Goal: Information Seeking & Learning: Learn about a topic

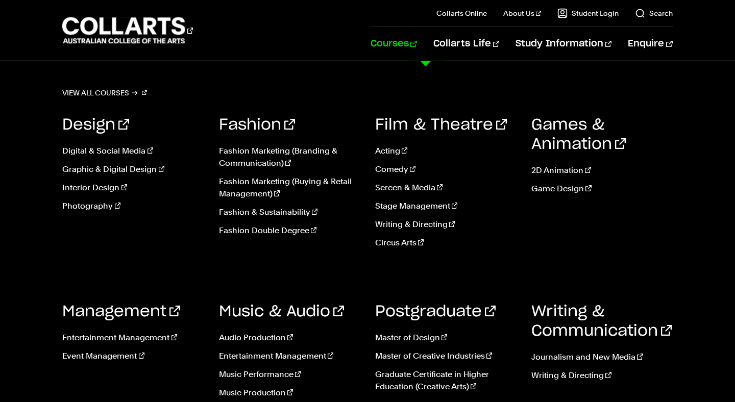
scroll to position [92, 0]
click at [243, 387] on link "Music Production" at bounding box center [289, 393] width 141 height 12
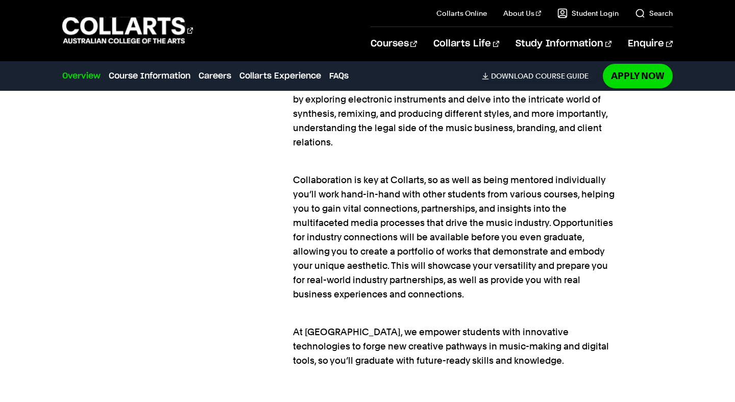
scroll to position [995, 0]
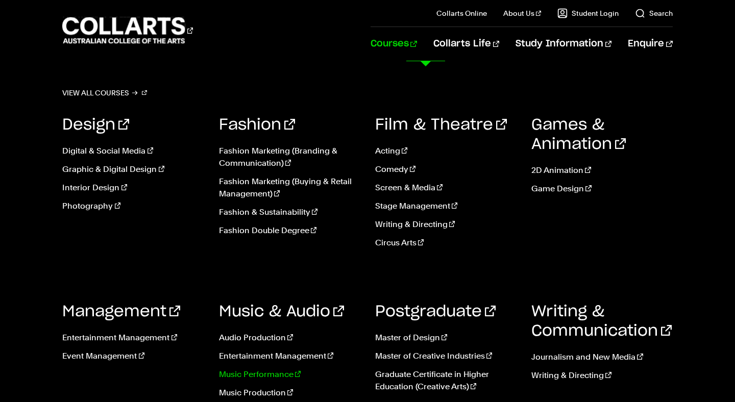
click at [246, 374] on link "Music Performance" at bounding box center [289, 375] width 141 height 12
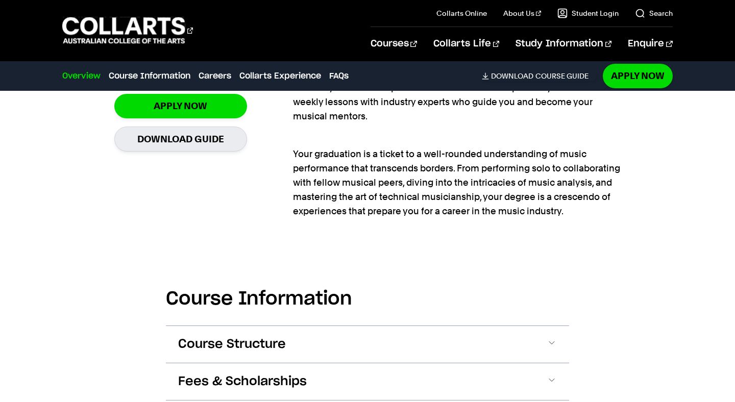
scroll to position [767, 0]
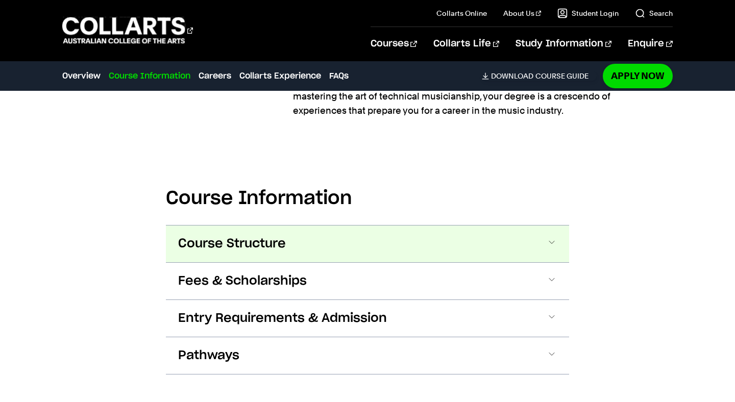
click at [379, 240] on button "Course Structure" at bounding box center [367, 244] width 403 height 37
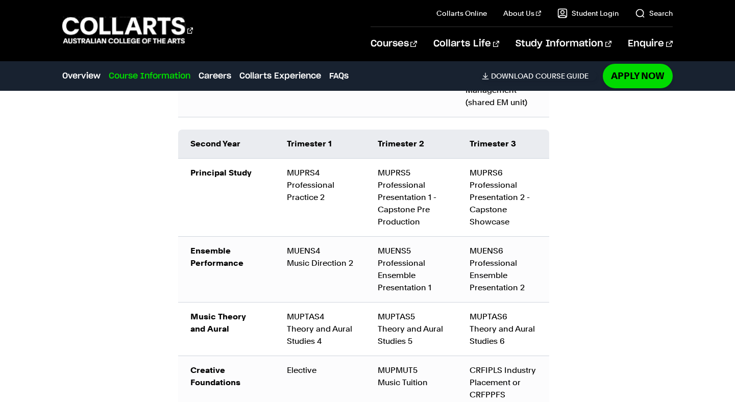
scroll to position [1244, 0]
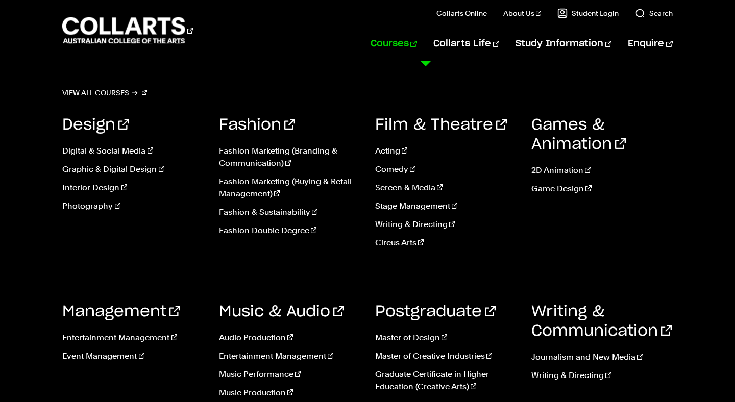
click at [417, 41] on link "Courses" at bounding box center [394, 44] width 46 height 34
click at [262, 376] on link "Music Performance" at bounding box center [289, 375] width 141 height 12
click at [255, 373] on link "Music Performance" at bounding box center [289, 375] width 141 height 12
click at [268, 372] on link "Music Performance" at bounding box center [289, 375] width 141 height 12
click at [253, 374] on link "Music Performance" at bounding box center [289, 375] width 141 height 12
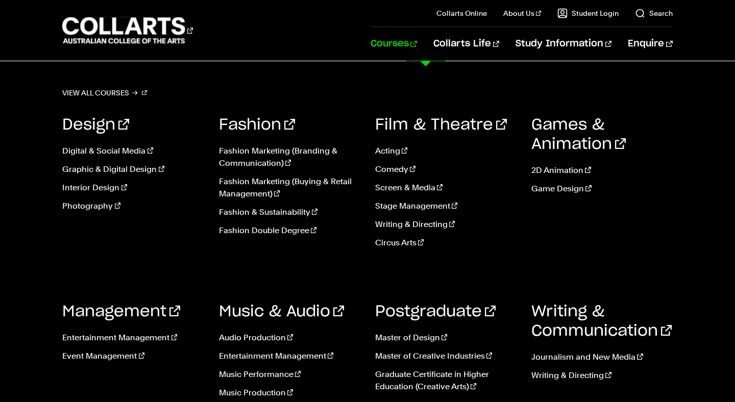
scroll to position [146, 0]
click at [240, 378] on link "Music Performance" at bounding box center [289, 375] width 141 height 12
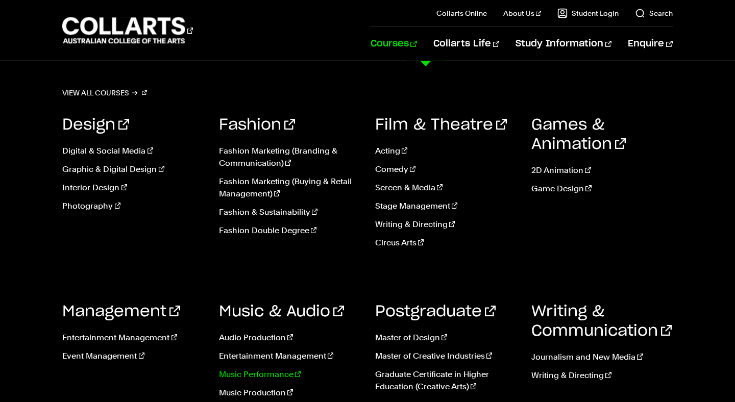
click at [240, 378] on link "Music Performance" at bounding box center [289, 375] width 141 height 12
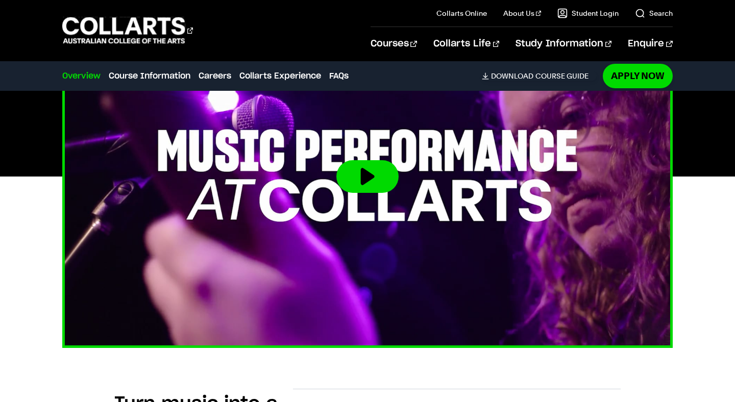
scroll to position [364, 0]
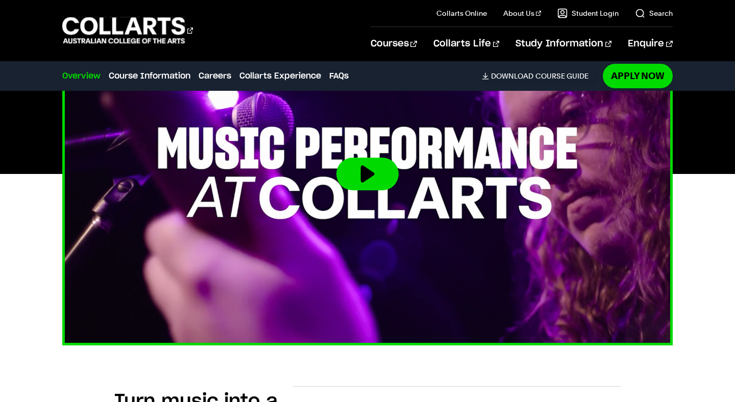
click at [361, 167] on button at bounding box center [367, 174] width 62 height 33
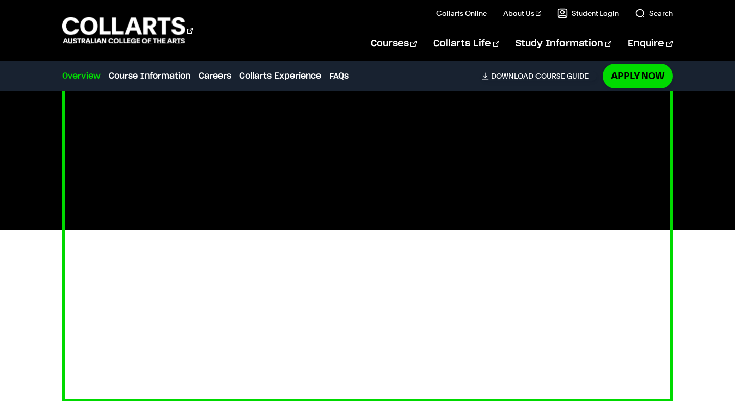
scroll to position [305, 0]
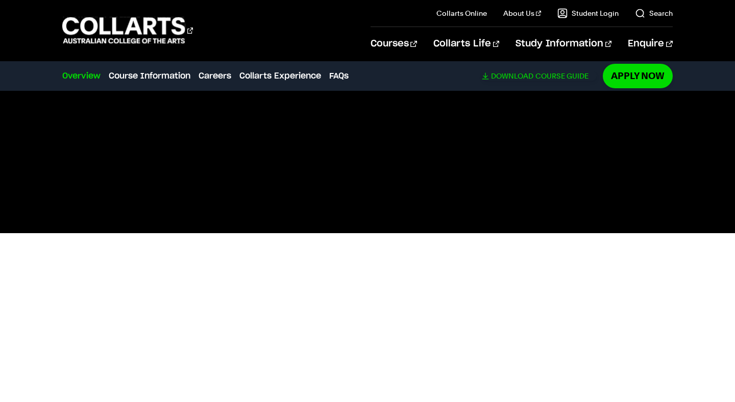
click at [511, 72] on span "Download" at bounding box center [512, 75] width 42 height 9
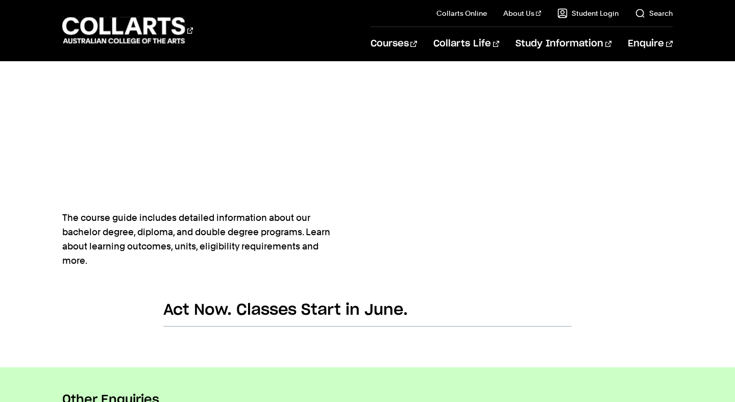
scroll to position [395, 0]
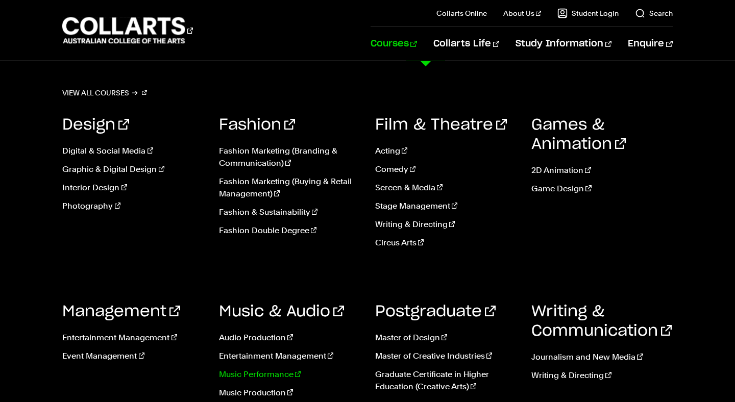
click at [265, 379] on link "Music Performance" at bounding box center [289, 375] width 141 height 12
click at [263, 377] on link "Music Performance" at bounding box center [289, 375] width 141 height 12
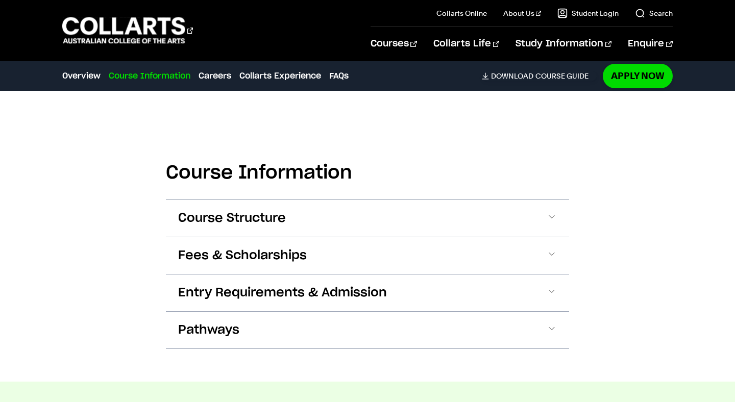
scroll to position [910, 0]
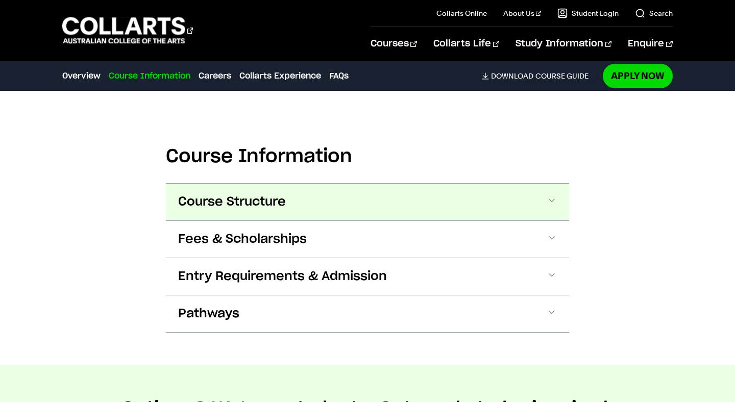
click at [290, 194] on button "Course Structure" at bounding box center [367, 202] width 403 height 37
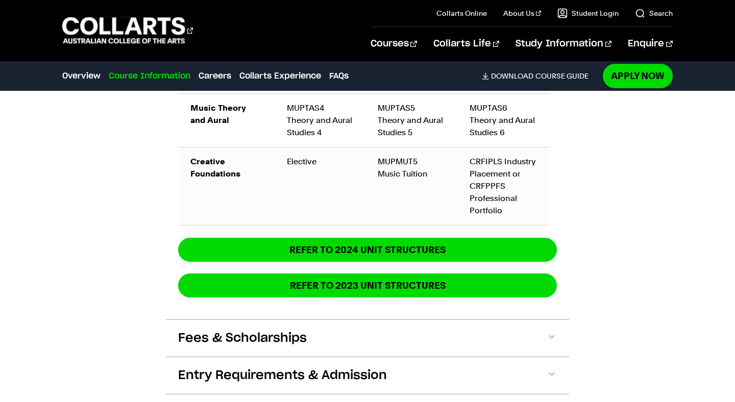
scroll to position [1614, 0]
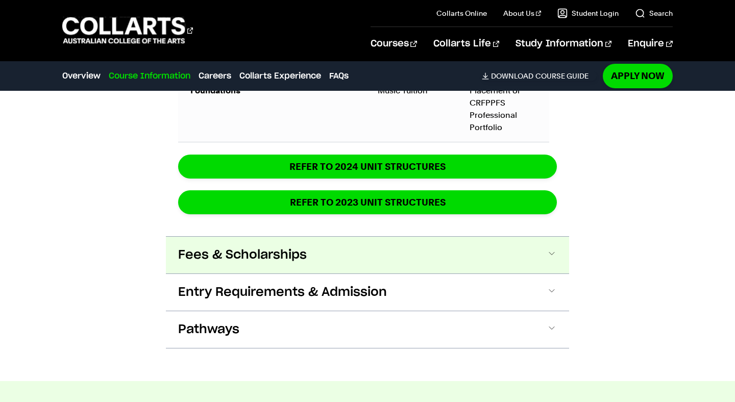
click at [481, 255] on button "Fees & Scholarships" at bounding box center [367, 255] width 403 height 37
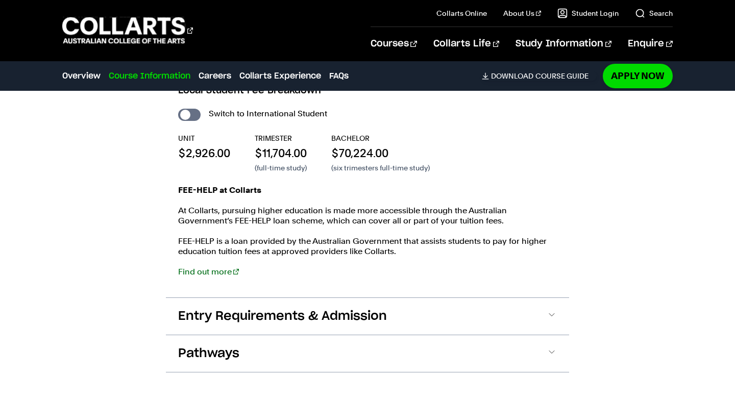
scroll to position [1904, 0]
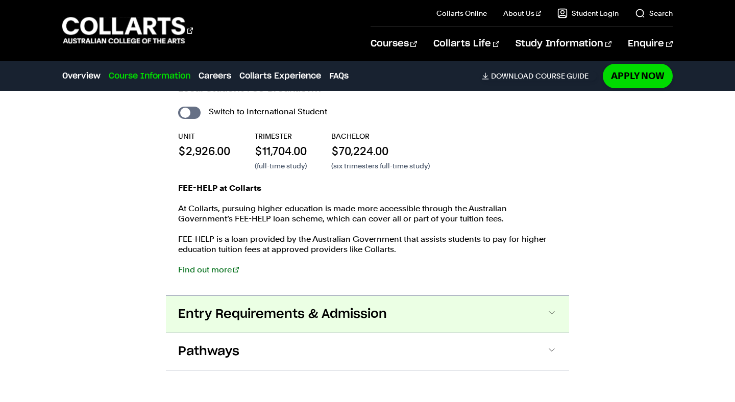
click at [447, 309] on button "Entry Requirements & Admission" at bounding box center [367, 314] width 403 height 37
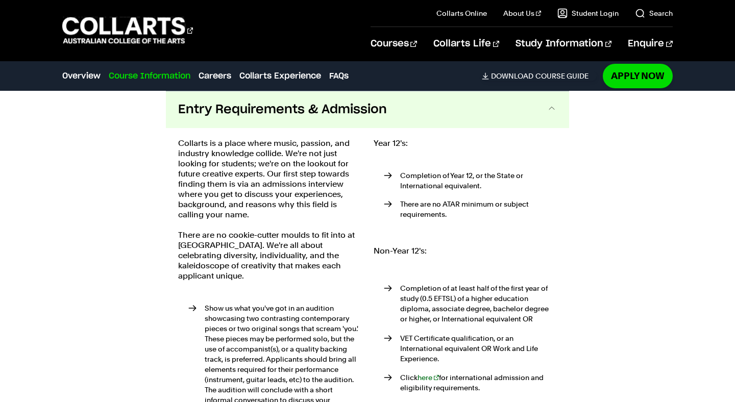
scroll to position [2106, 0]
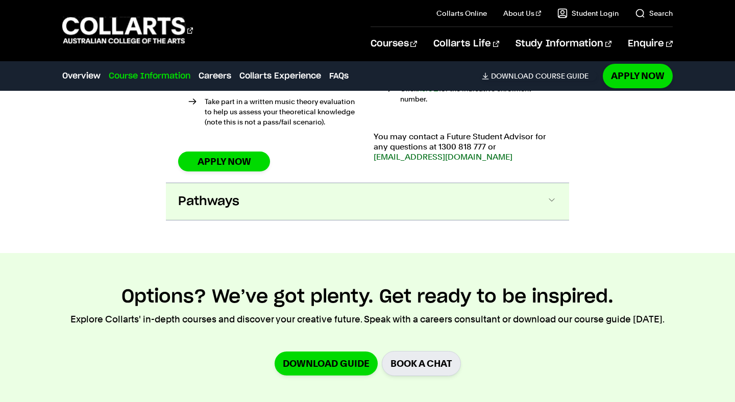
click at [439, 198] on button "Pathways" at bounding box center [367, 201] width 403 height 37
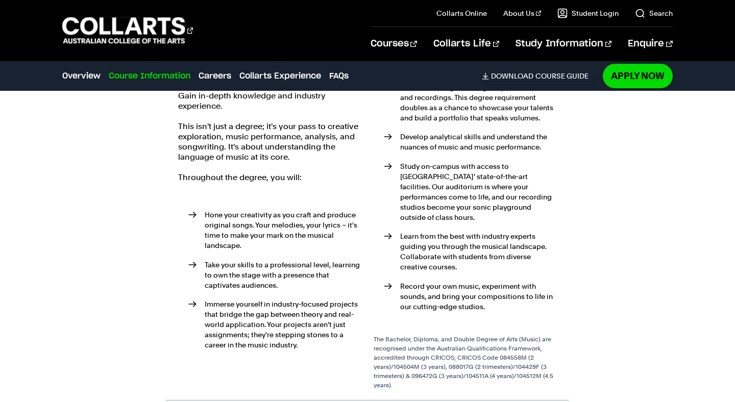
scroll to position [2607, 0]
